Goal: Book appointment/travel/reservation

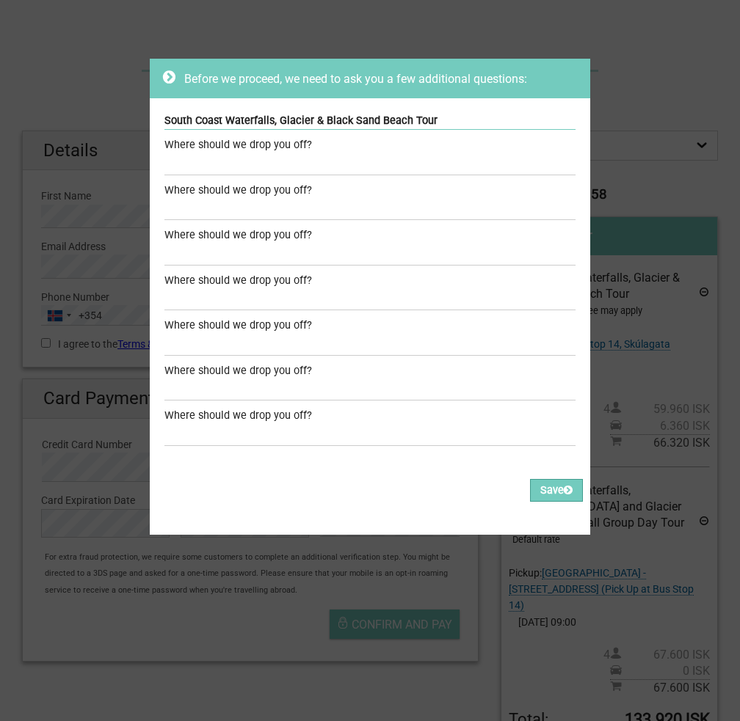
click at [196, 145] on div "Where should we drop you off?" at bounding box center [369, 145] width 411 height 16
click at [214, 148] on div "Where should we drop you off?" at bounding box center [369, 145] width 411 height 16
click at [268, 80] on span "Before we proceed, we need to ask you a few additional questions:" at bounding box center [355, 79] width 343 height 14
click at [321, 155] on input "text" at bounding box center [369, 164] width 411 height 21
click at [163, 79] on icon at bounding box center [169, 77] width 12 height 15
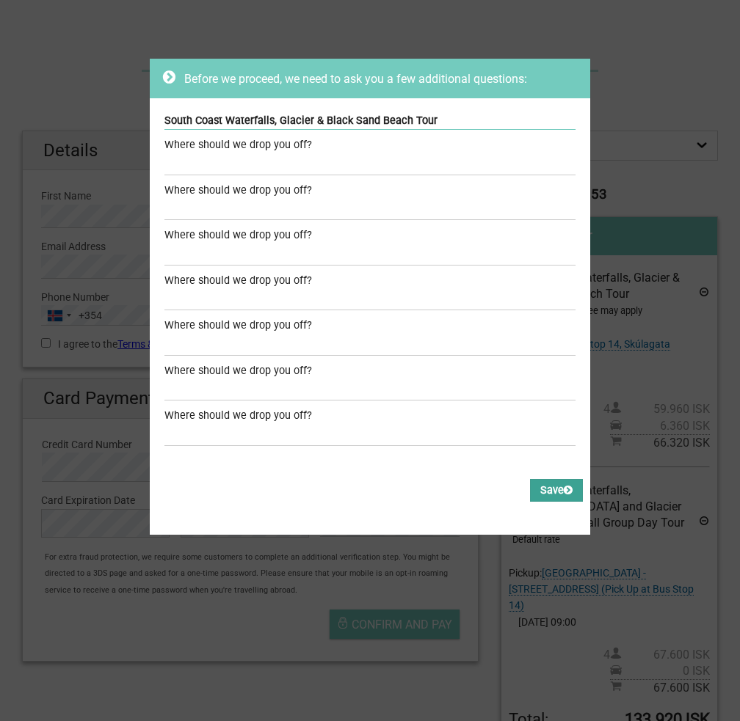
click at [542, 487] on button "Save" at bounding box center [556, 490] width 53 height 23
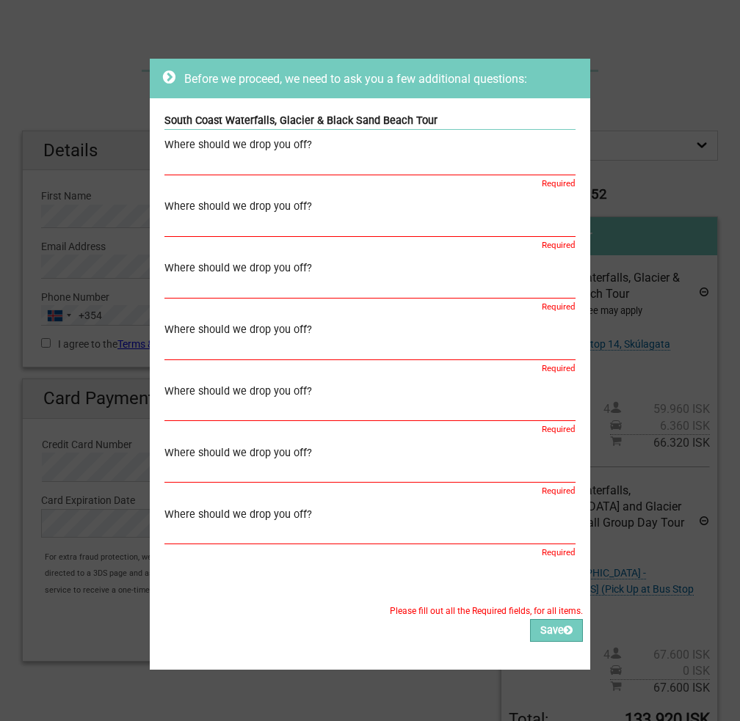
click at [381, 163] on input "text" at bounding box center [369, 164] width 411 height 21
click at [380, 164] on input "Bus sotp 14" at bounding box center [369, 164] width 411 height 21
type input "Bus sotp 14"
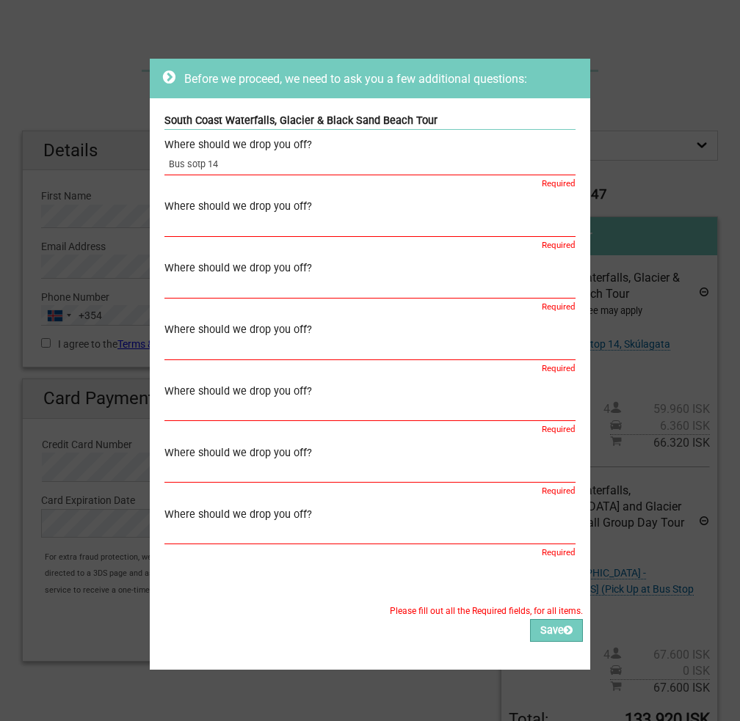
click at [322, 211] on div "Where should we drop you off?" at bounding box center [369, 207] width 411 height 16
click at [317, 222] on input "text" at bounding box center [369, 226] width 411 height 21
paste input "Bus sotp 14"
type input "Bus sotp 14"
click at [299, 294] on input "text" at bounding box center [369, 287] width 411 height 21
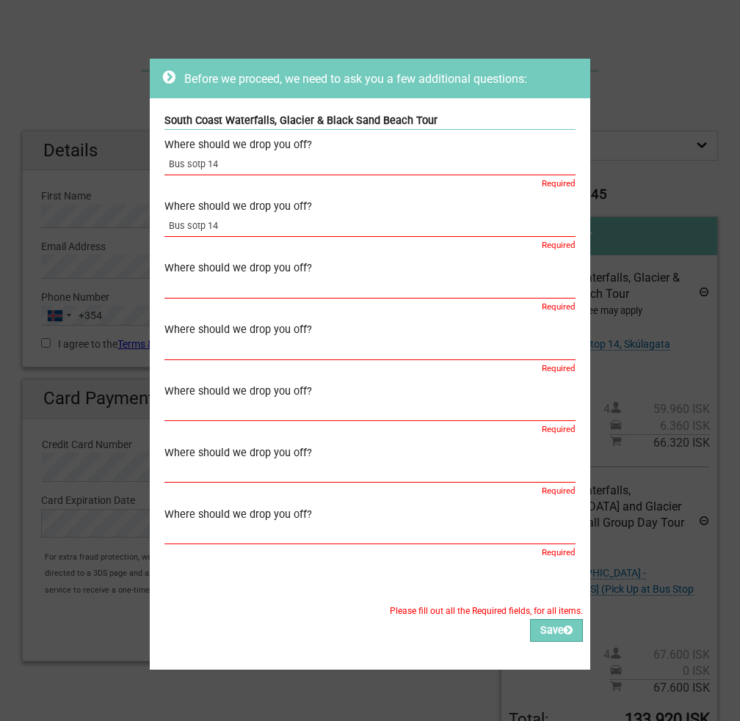
paste input "Bus sotp 14"
type input "Bus sotp 14"
click at [279, 353] on input "text" at bounding box center [369, 348] width 411 height 21
paste input "Bus sotp 14"
type input "Bus sotp 14"
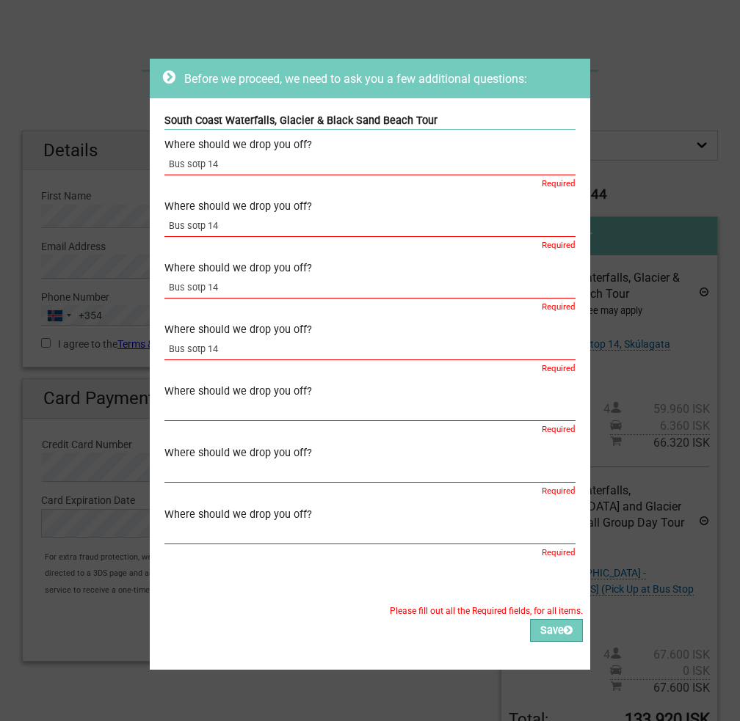
click at [270, 412] on input "text" at bounding box center [369, 410] width 411 height 21
paste input "Bus sotp 14"
type input "Bus sotp 14"
click at [258, 460] on div "Where should we drop you off?" at bounding box center [369, 453] width 411 height 16
click at [247, 476] on input "text" at bounding box center [369, 472] width 411 height 21
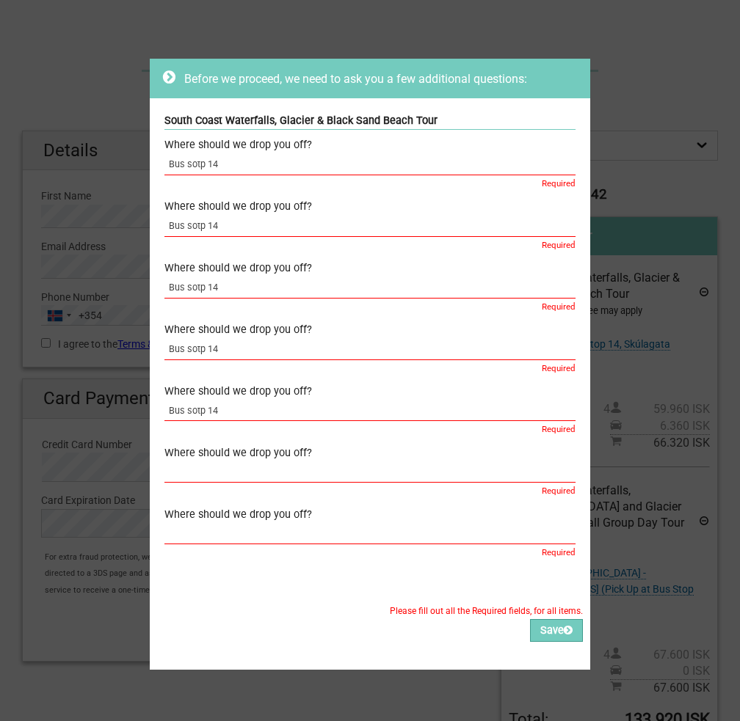
paste input "Bus sotp 14"
type input "Bus sotp 14"
click at [238, 522] on div "Where should we drop you off?" at bounding box center [369, 515] width 411 height 16
click at [239, 529] on input "text" at bounding box center [369, 533] width 411 height 21
paste input "Bus sotp 14"
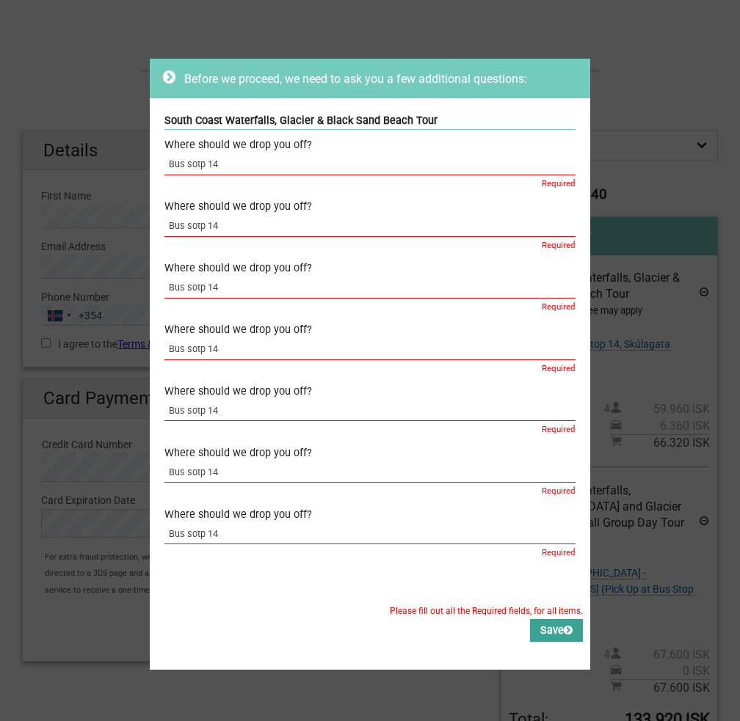
type input "Bus sotp 14"
click at [538, 630] on button "Save" at bounding box center [556, 630] width 53 height 23
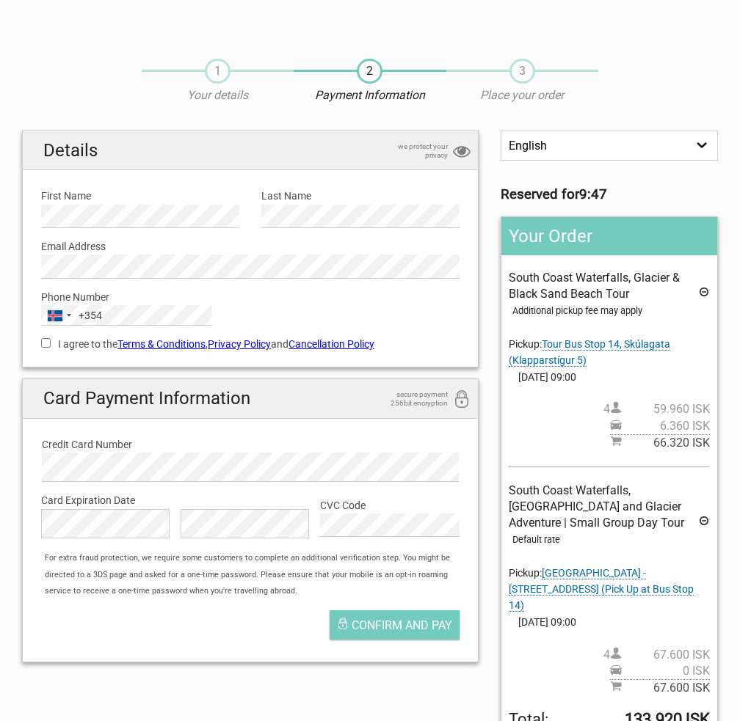
drag, startPoint x: 505, startPoint y: 493, endPoint x: 699, endPoint y: 591, distance: 217.9
click at [699, 591] on div "Your Order South Coast Waterfalls, Glacier & Black Sand Beach Tour Additional p…" at bounding box center [608, 510] width 217 height 589
copy div "South Coast Waterfalls, Black Beach and Glacier Adventure | Small Group Day Tou…"
